Goal: Information Seeking & Learning: Find specific fact

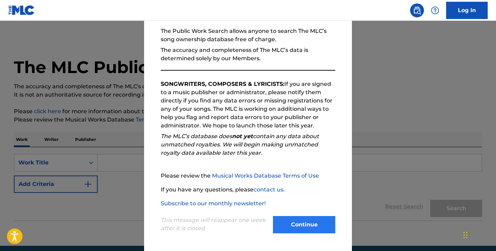
click at [318, 218] on button "Continue" at bounding box center [304, 224] width 62 height 17
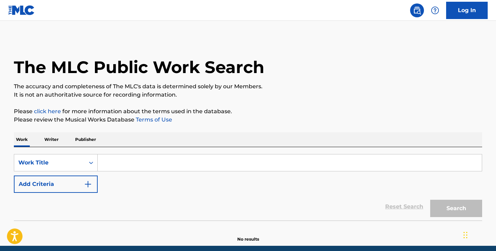
click at [197, 156] on input "Search Form" at bounding box center [290, 162] width 384 height 17
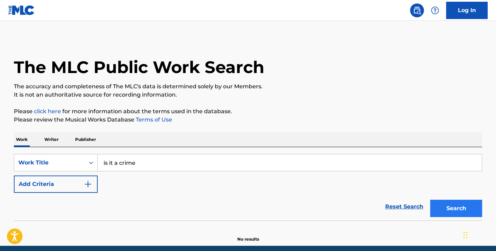
type input "is it a crime"
click at [445, 213] on button "Search" at bounding box center [456, 208] width 52 height 17
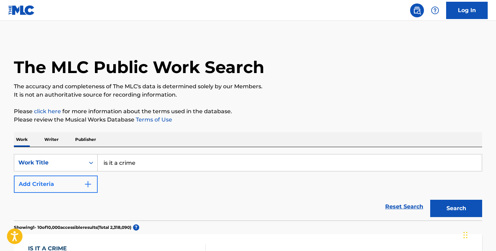
click at [84, 178] on button "Add Criteria" at bounding box center [56, 183] width 84 height 17
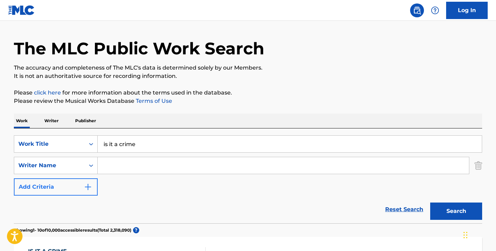
scroll to position [20, 0]
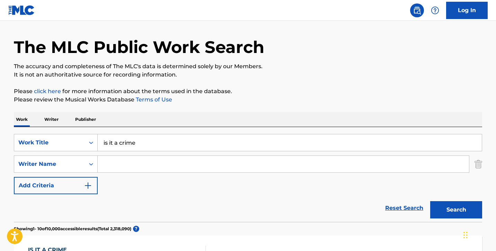
click at [116, 160] on input "Search Form" at bounding box center [283, 164] width 371 height 17
type input "[PERSON_NAME] the scientist"
click at [456, 210] on button "Search" at bounding box center [456, 209] width 52 height 17
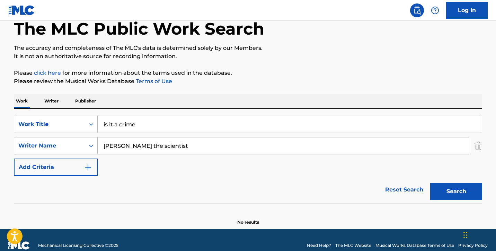
scroll to position [39, 0]
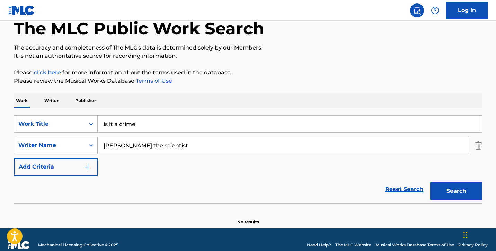
drag, startPoint x: 166, startPoint y: 146, endPoint x: 59, endPoint y: 148, distance: 107.0
click at [62, 148] on div "SearchWithCriteriadc89ff4d-2b3b-4617-a279-6c4fd085b152 Writer Name [PERSON_NAME…" at bounding box center [248, 145] width 468 height 17
click at [53, 164] on button "Add Criteria" at bounding box center [56, 166] width 84 height 17
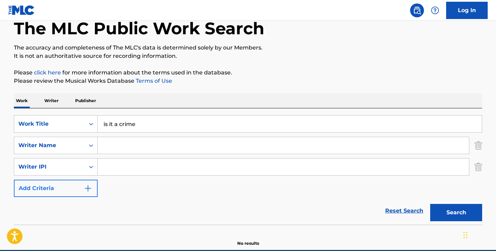
click at [52, 184] on button "Add Criteria" at bounding box center [56, 188] width 84 height 17
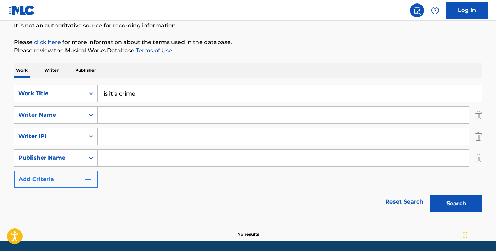
click at [52, 184] on button "Add Criteria" at bounding box center [56, 179] width 84 height 17
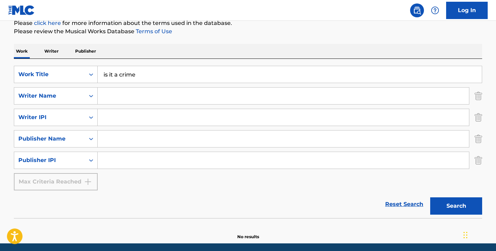
scroll to position [91, 0]
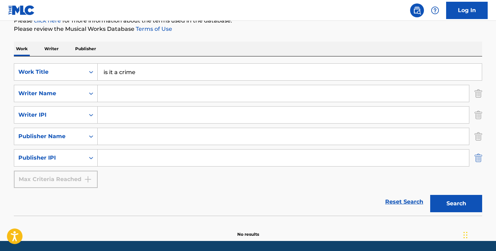
click at [478, 161] on img "Search Form" at bounding box center [478, 157] width 8 height 17
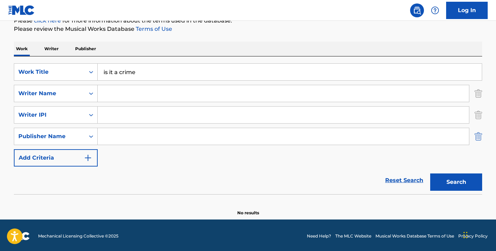
click at [480, 143] on img "Search Form" at bounding box center [478, 136] width 8 height 17
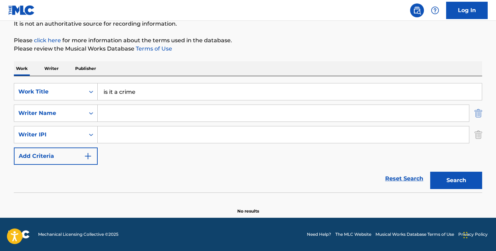
click at [480, 119] on img "Search Form" at bounding box center [478, 113] width 8 height 17
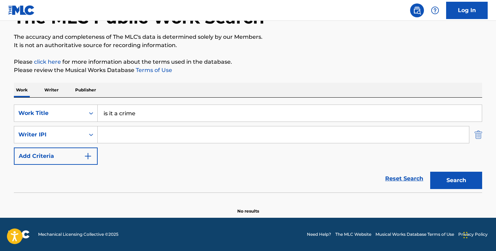
click at [480, 129] on img "Search Form" at bounding box center [478, 134] width 8 height 17
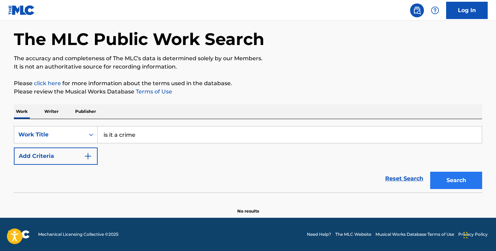
click at [461, 182] on button "Search" at bounding box center [456, 180] width 52 height 17
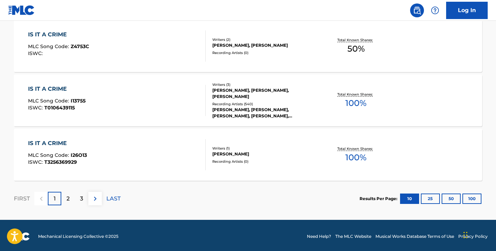
scroll to position [596, 0]
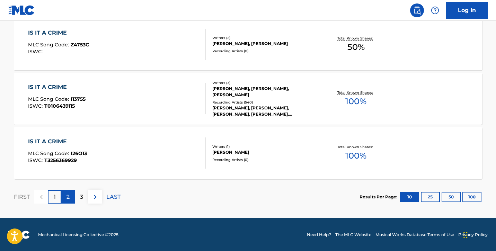
click at [66, 194] on p "2" at bounding box center [67, 197] width 3 height 8
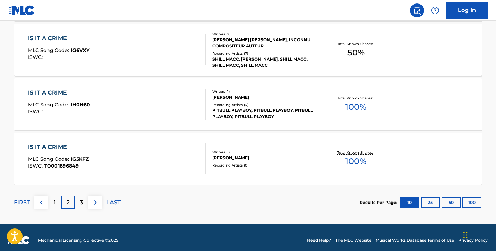
scroll to position [591, 0]
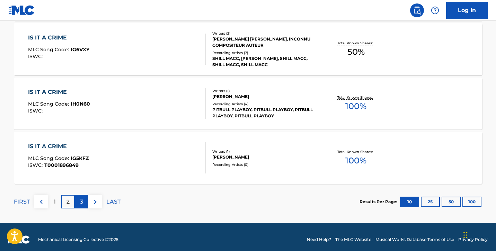
click at [82, 202] on p "3" at bounding box center [81, 202] width 3 height 8
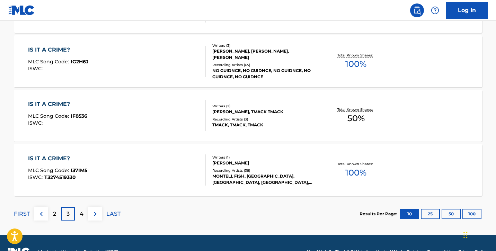
scroll to position [580, 0]
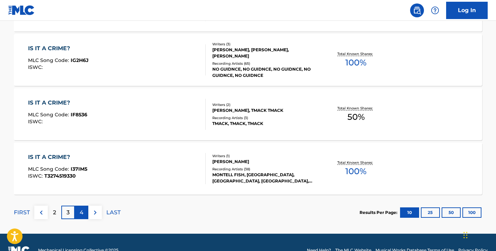
click at [85, 214] on div "4" at bounding box center [81, 212] width 13 height 13
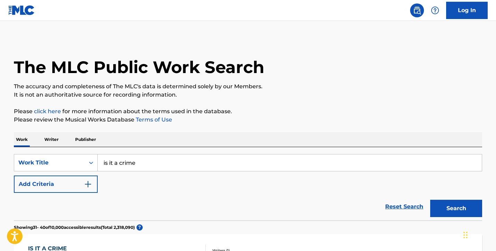
scroll to position [0, 0]
drag, startPoint x: 189, startPoint y: 169, endPoint x: 39, endPoint y: 165, distance: 149.9
click at [44, 165] on div "SearchWithCriteria4f56d7cf-96cd-4d27-97b6-c552ff8a45bd Work Title is it a crime" at bounding box center [248, 162] width 468 height 17
type input "I"
click at [456, 208] on button "Search" at bounding box center [456, 208] width 52 height 17
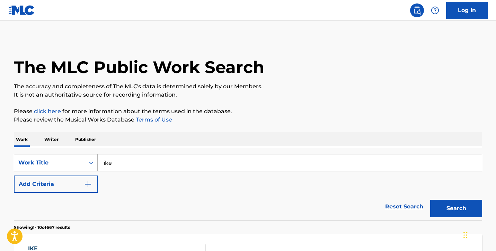
drag, startPoint x: 201, startPoint y: 160, endPoint x: 94, endPoint y: 163, distance: 106.6
click at [94, 163] on div "SearchWithCriteria4f56d7cf-96cd-4d27-97b6-c552ff8a45bd Work Title ike" at bounding box center [248, 162] width 468 height 17
type input "Kobe and Shaq"
click at [456, 208] on button "Search" at bounding box center [456, 208] width 52 height 17
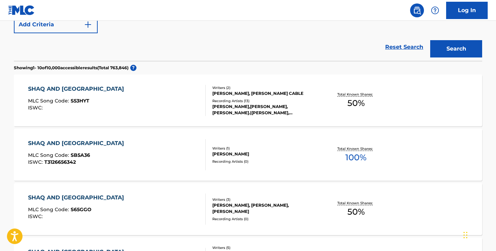
scroll to position [37, 0]
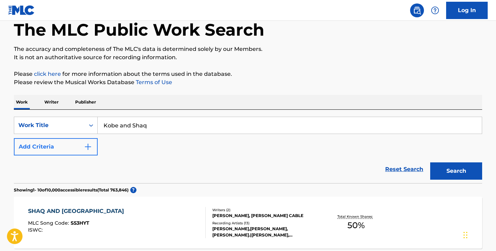
click at [75, 140] on button "Add Criteria" at bounding box center [56, 146] width 84 height 17
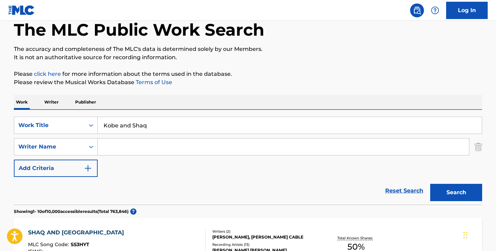
click at [131, 143] on input "Search Form" at bounding box center [283, 146] width 371 height 17
click at [443, 202] on div "Search" at bounding box center [453, 191] width 55 height 28
click at [443, 195] on button "Search" at bounding box center [456, 192] width 52 height 17
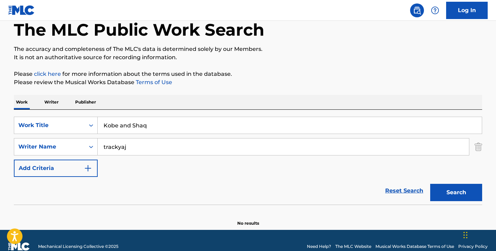
click at [337, 144] on input "trackyaj" at bounding box center [283, 146] width 371 height 17
type input "t"
type input "A"
click at [456, 192] on button "Search" at bounding box center [456, 192] width 52 height 17
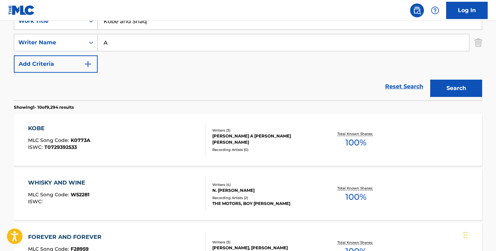
scroll to position [136, 0]
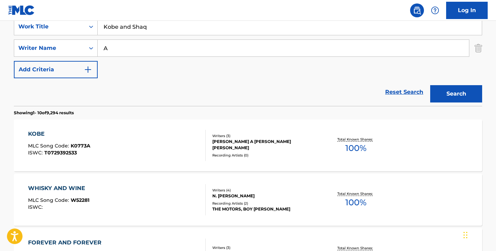
click at [301, 44] on input "A" at bounding box center [283, 48] width 371 height 17
click at [305, 54] on input "A" at bounding box center [283, 48] width 371 height 17
click at [463, 91] on button "Search" at bounding box center [456, 93] width 52 height 17
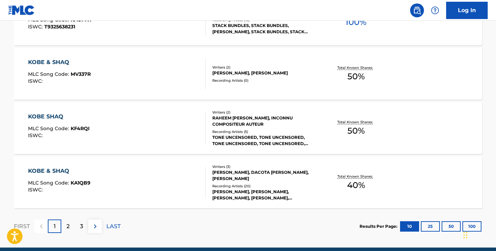
scroll to position [593, 0]
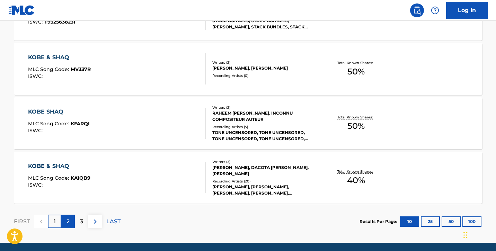
click at [73, 220] on div "2" at bounding box center [67, 221] width 13 height 13
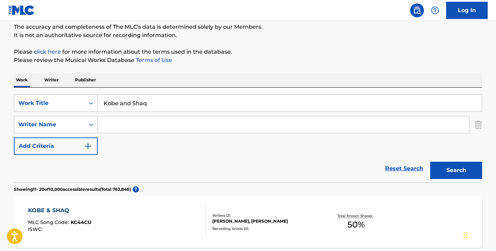
scroll to position [59, 0]
drag, startPoint x: 132, startPoint y: 104, endPoint x: 125, endPoint y: 104, distance: 7.6
click at [125, 104] on input "Kobe and Shaq" at bounding box center [290, 103] width 384 height 17
click at [124, 104] on input "Kobe and Shaq" at bounding box center [290, 103] width 384 height 17
drag, startPoint x: 132, startPoint y: 104, endPoint x: 119, endPoint y: 105, distance: 12.5
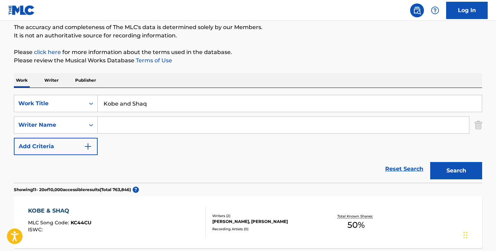
click at [119, 105] on input "Kobe and Shaq" at bounding box center [290, 103] width 384 height 17
type input "Kobe & Shaq"
click at [438, 169] on button "Search" at bounding box center [456, 170] width 52 height 17
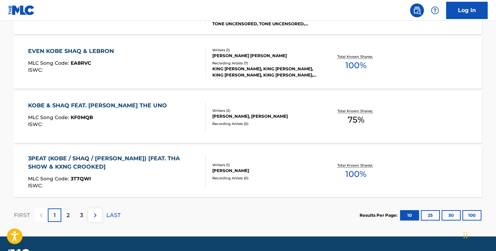
scroll to position [607, 0]
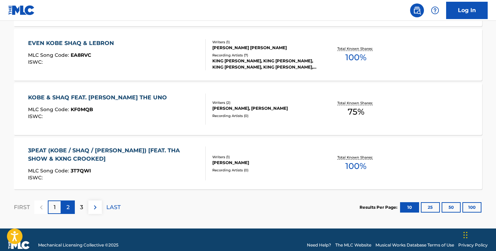
click at [71, 208] on div "2" at bounding box center [67, 206] width 13 height 13
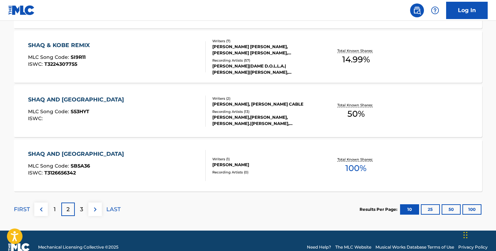
scroll to position [606, 0]
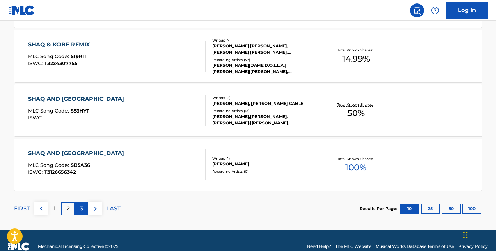
click at [80, 206] on p "3" at bounding box center [81, 209] width 3 height 8
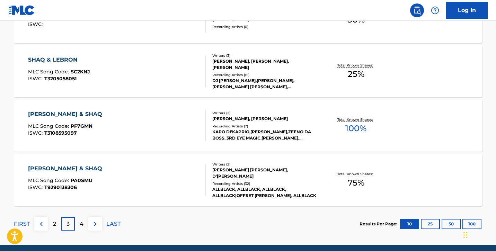
scroll to position [598, 0]
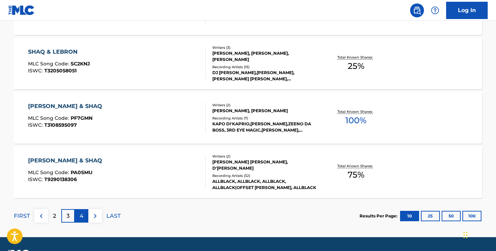
click at [81, 214] on p "4" at bounding box center [82, 216] width 4 height 8
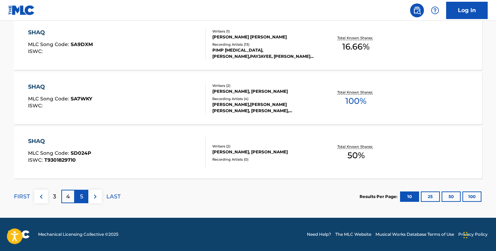
click at [80, 200] on p "5" at bounding box center [81, 196] width 3 height 8
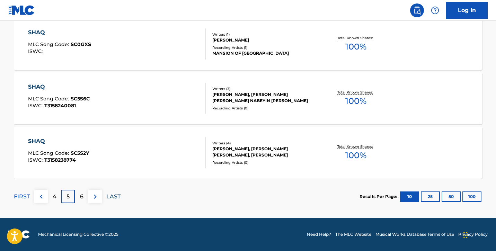
click at [114, 194] on p "LAST" at bounding box center [113, 196] width 14 height 8
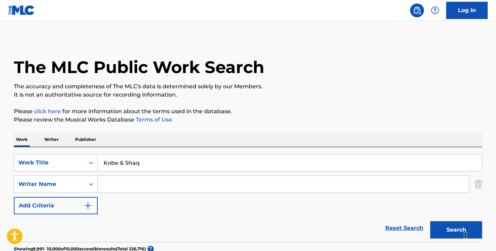
scroll to position [0, 0]
drag, startPoint x: 237, startPoint y: 158, endPoint x: 187, endPoint y: 174, distance: 52.7
click at [187, 174] on div "SearchWithCriteria4f56d7cf-96cd-4d27-97b6-c552ff8a45bd Work Title [PERSON_NAME]…" at bounding box center [248, 184] width 468 height 60
click at [456, 230] on button "Search" at bounding box center [456, 229] width 52 height 17
click at [134, 163] on input "Single Laides" at bounding box center [290, 162] width 384 height 17
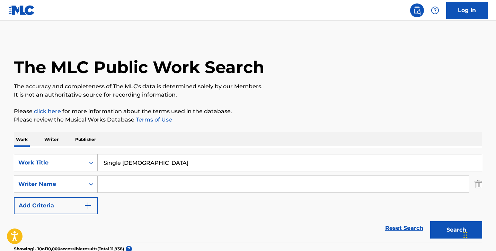
type input "Single [DEMOGRAPHIC_DATA]"
click at [188, 210] on div "SearchWithCriteria4f56d7cf-96cd-4d27-97b6-c552ff8a45bd Work Title Single [DEMOG…" at bounding box center [248, 184] width 468 height 60
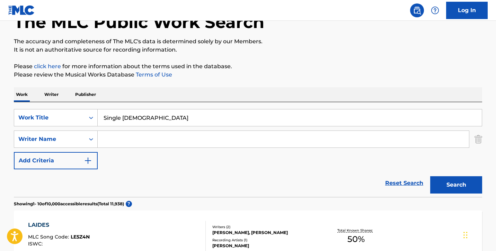
scroll to position [47, 0]
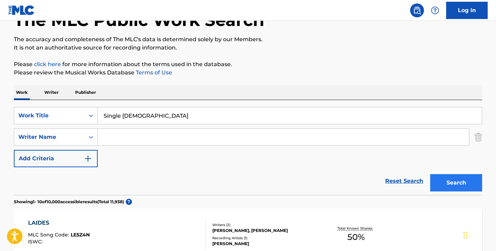
click at [455, 180] on button "Search" at bounding box center [456, 182] width 52 height 17
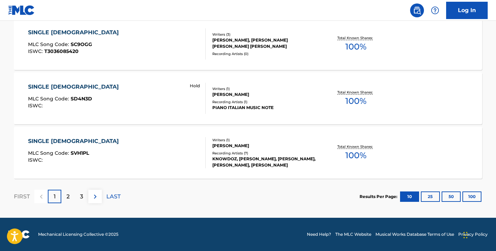
scroll to position [618, 0]
click at [72, 196] on div "2" at bounding box center [67, 196] width 13 height 13
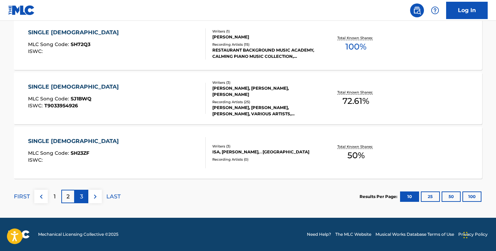
click at [87, 194] on div "3" at bounding box center [81, 196] width 13 height 13
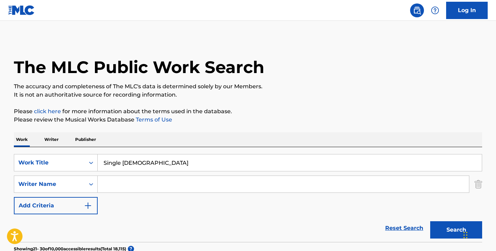
scroll to position [0, 0]
